Goal: Transaction & Acquisition: Purchase product/service

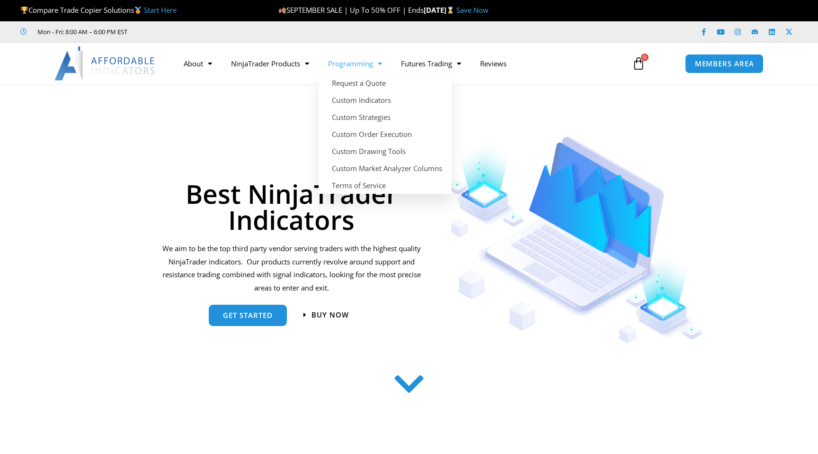
click at [369, 73] on link "Programming" at bounding box center [355, 64] width 73 height 22
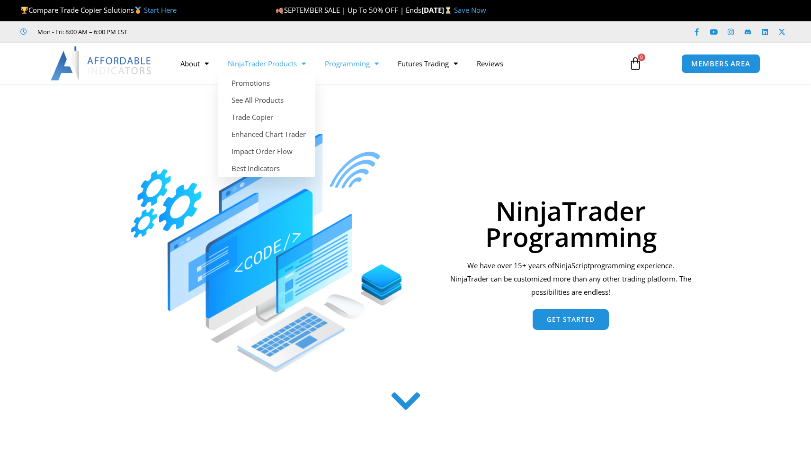
click at [262, 66] on link "NinjaTrader Products" at bounding box center [266, 64] width 97 height 22
